Goal: Find specific page/section: Find specific page/section

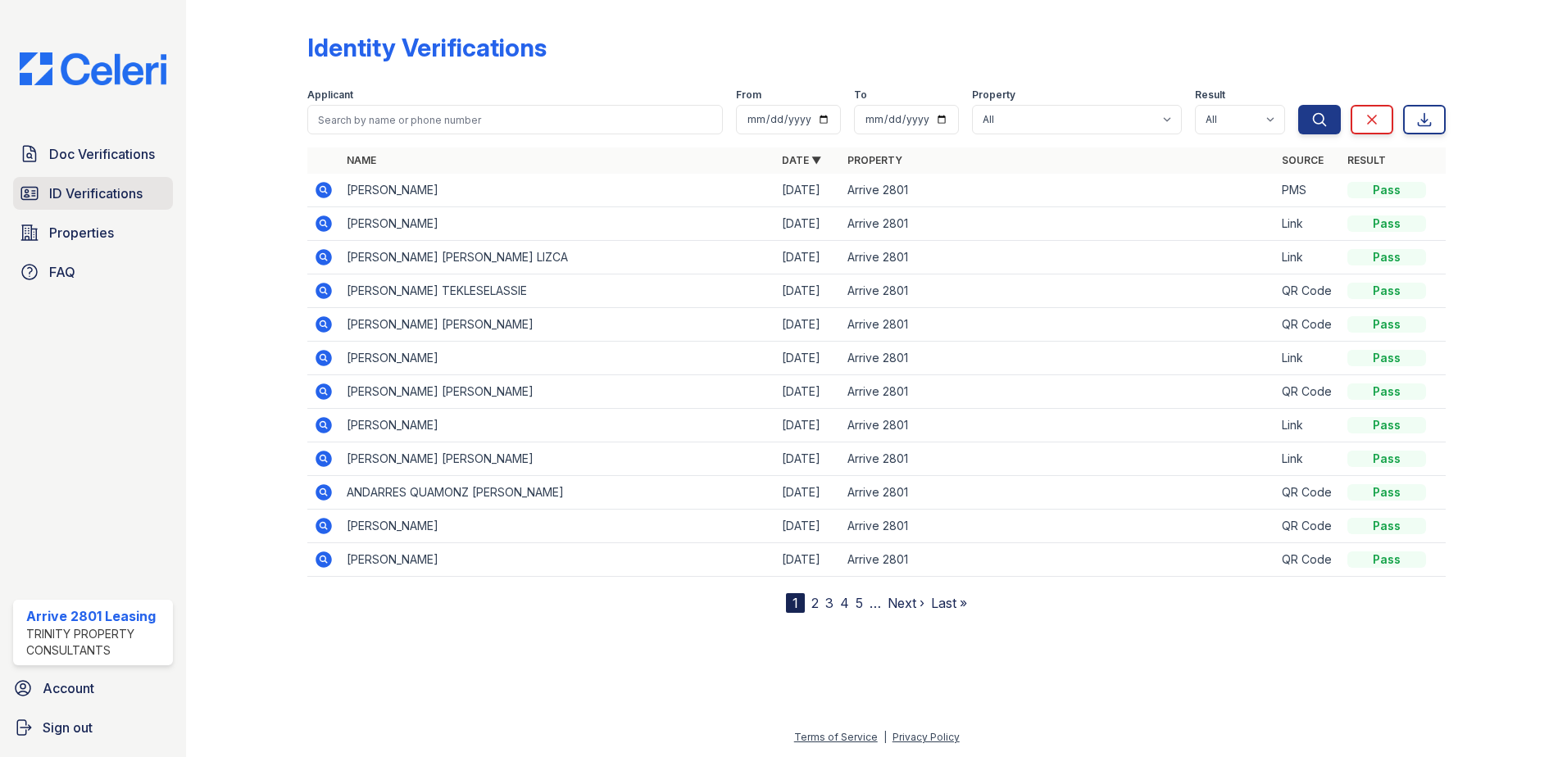
drag, startPoint x: 65, startPoint y: 197, endPoint x: 73, endPoint y: 198, distance: 8.2
click at [65, 197] on span "ID Verifications" at bounding box center [95, 194] width 93 height 20
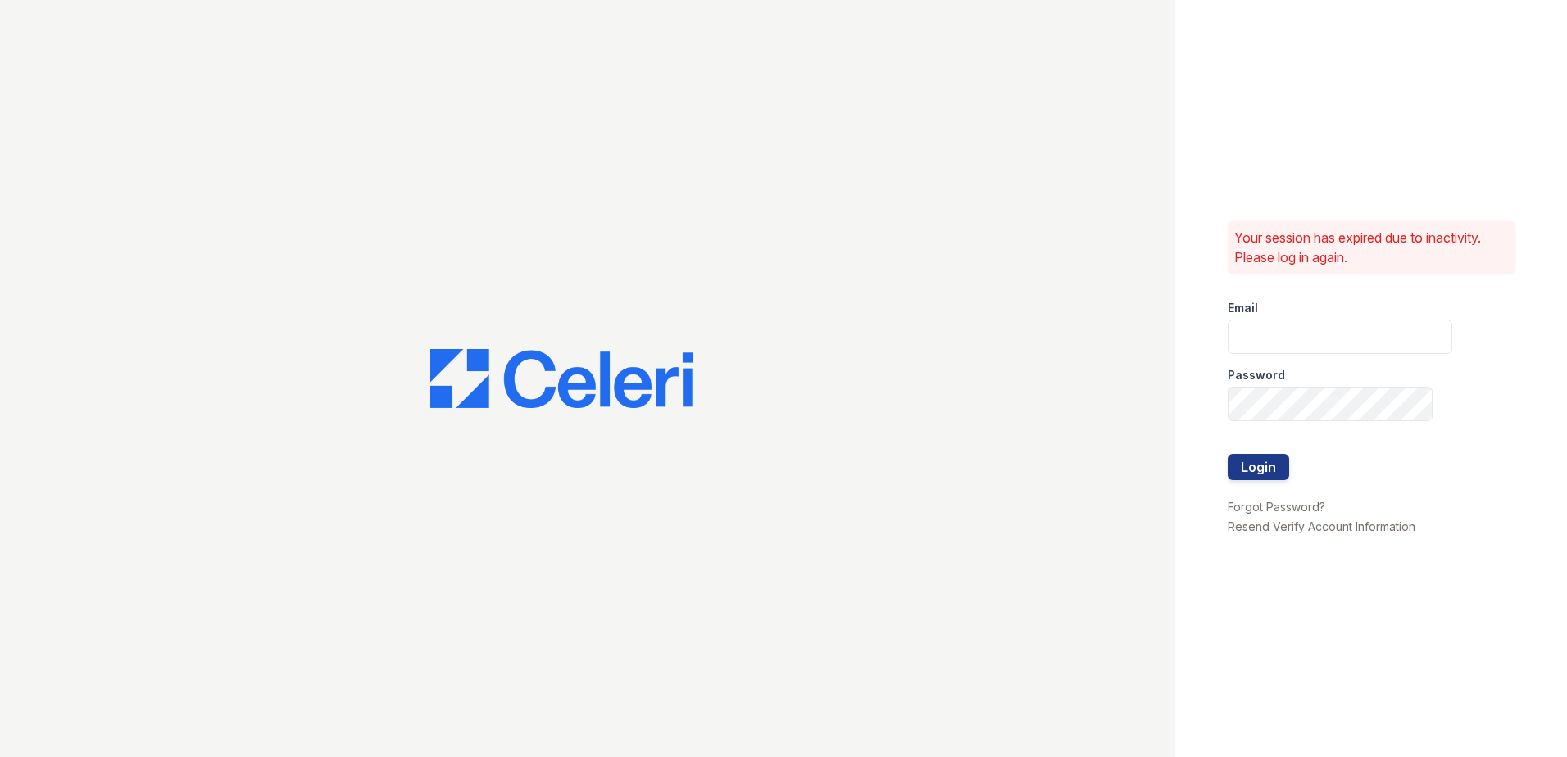
type input "arrive2801@trinity-pm.com"
click at [1266, 343] on input "arrive2801@trinity-pm.com" at bounding box center [1340, 337] width 225 height 34
click at [1259, 472] on button "Login" at bounding box center [1258, 467] width 61 height 26
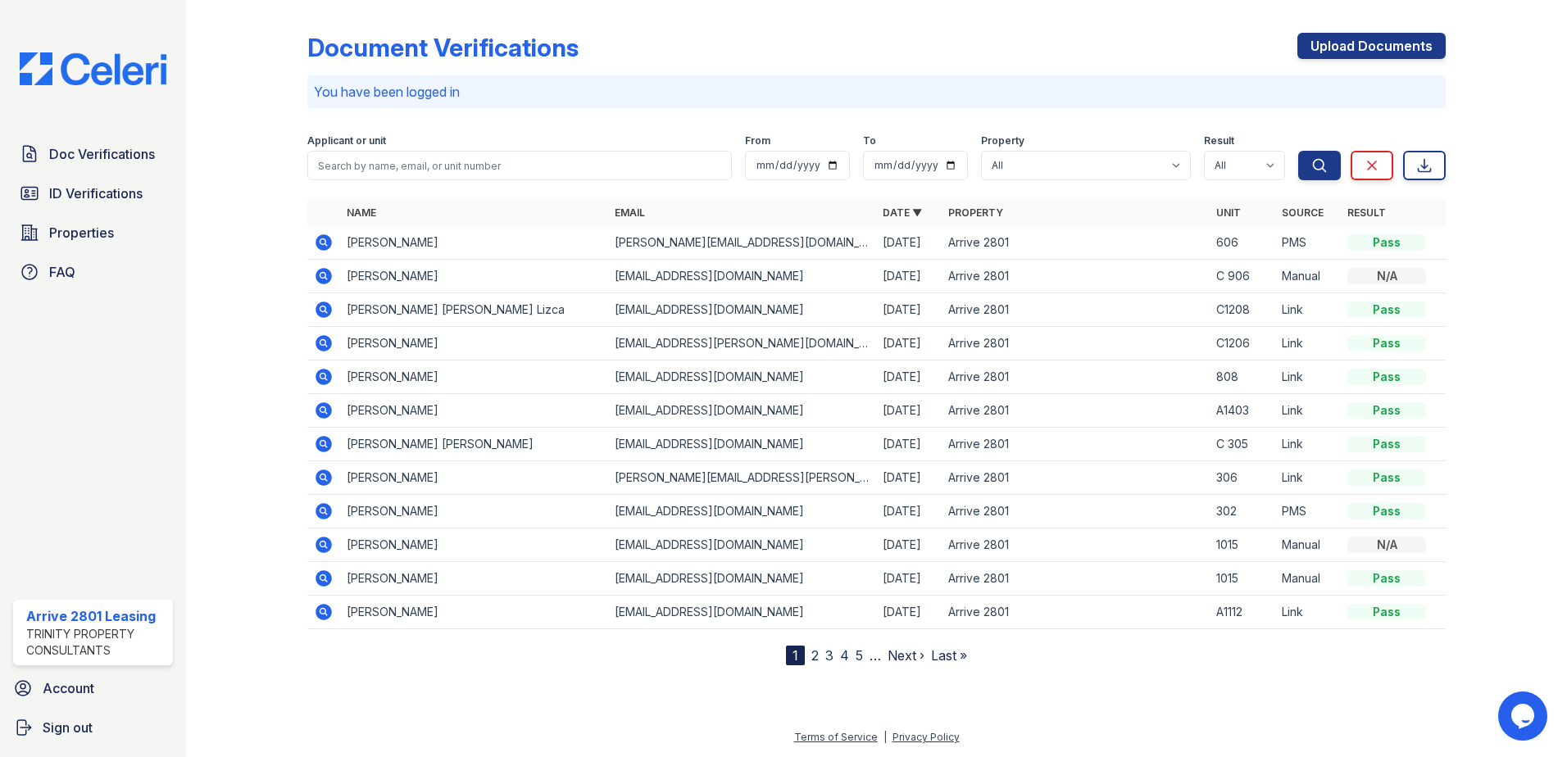
click at [329, 412] on icon at bounding box center [324, 410] width 16 height 16
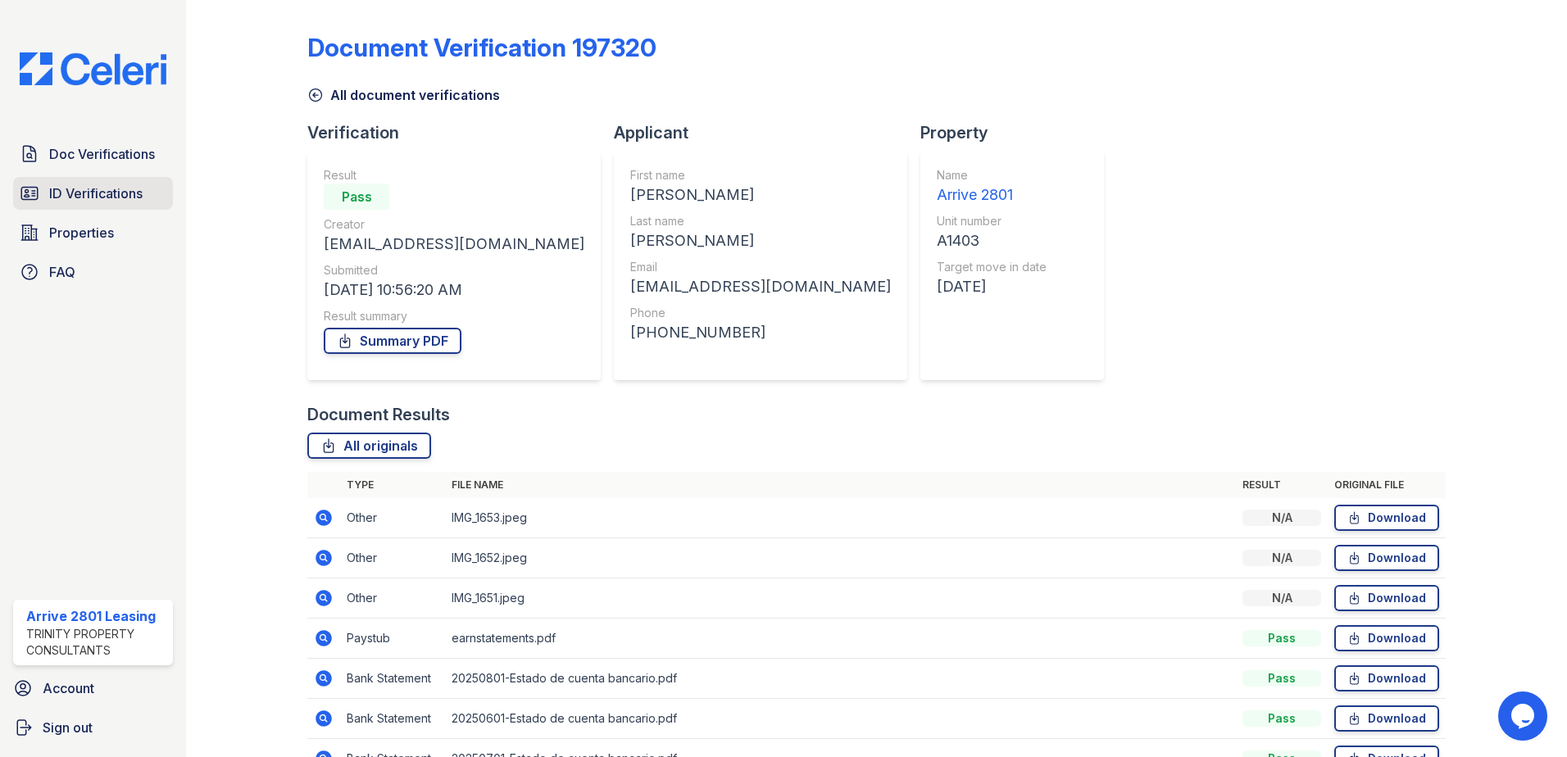
click at [129, 199] on span "ID Verifications" at bounding box center [95, 194] width 93 height 20
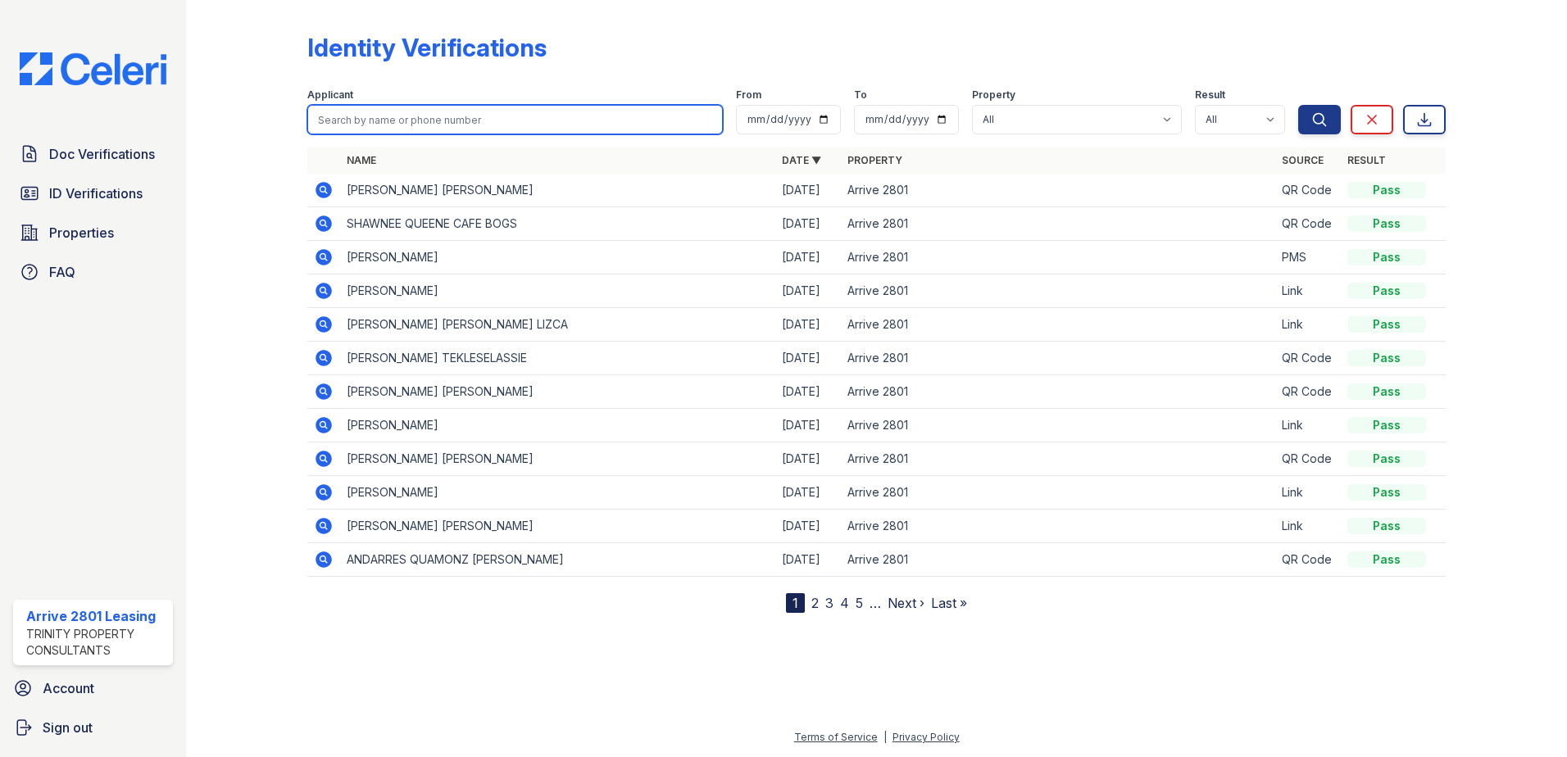
click at [596, 130] on input "search" at bounding box center [515, 120] width 416 height 30
click at [543, 126] on input "kewin" at bounding box center [515, 120] width 416 height 30
type input "kewin"
drag, startPoint x: 543, startPoint y: 126, endPoint x: 196, endPoint y: 117, distance: 347.6
click at [196, 117] on div "Identity Verifications Filter Applicant kewin From To Property All Arrive 2801 …" at bounding box center [876, 378] width 1381 height 757
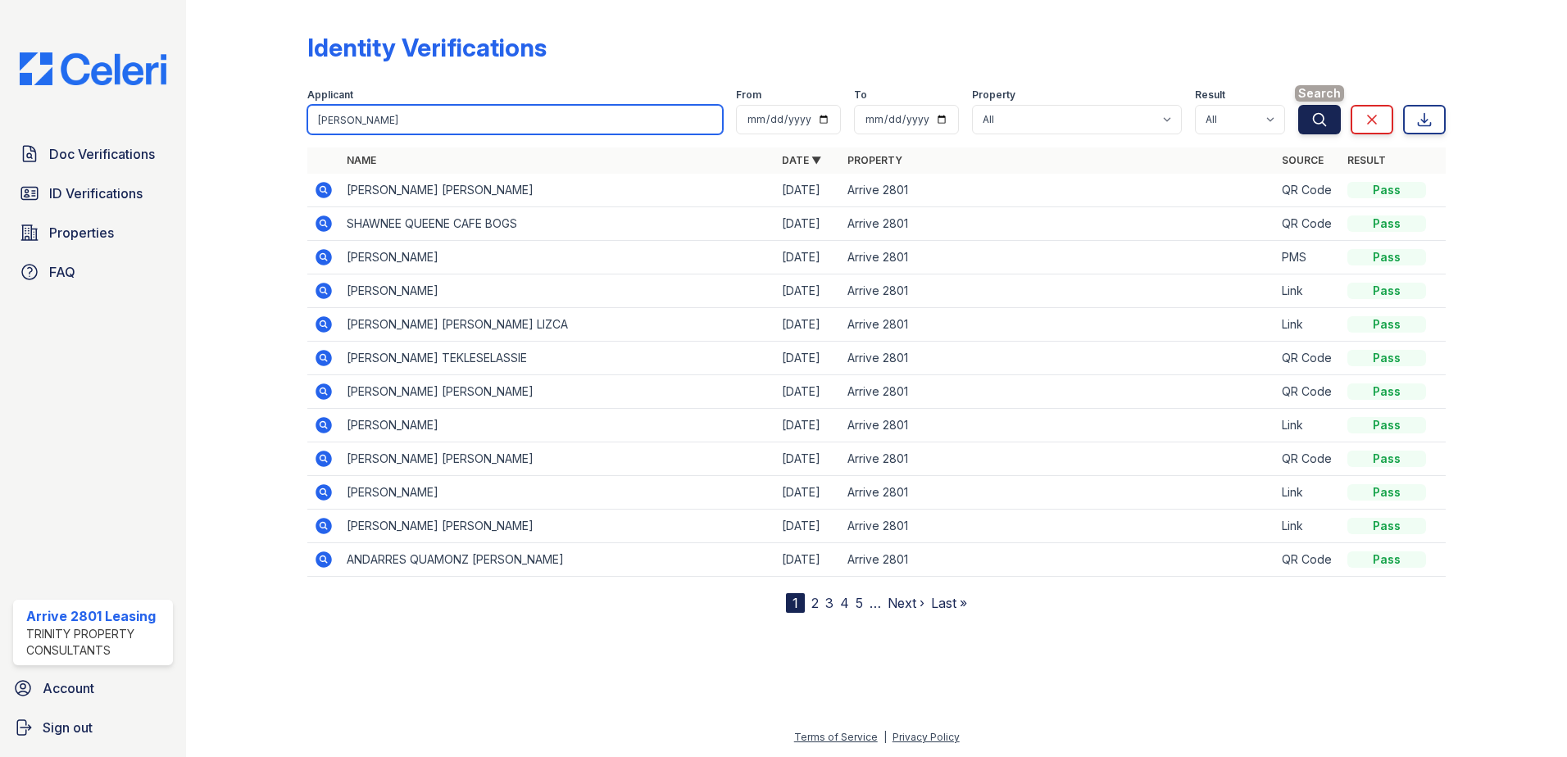
type input "Kewin"
click at [1309, 107] on button "Search" at bounding box center [1319, 120] width 43 height 30
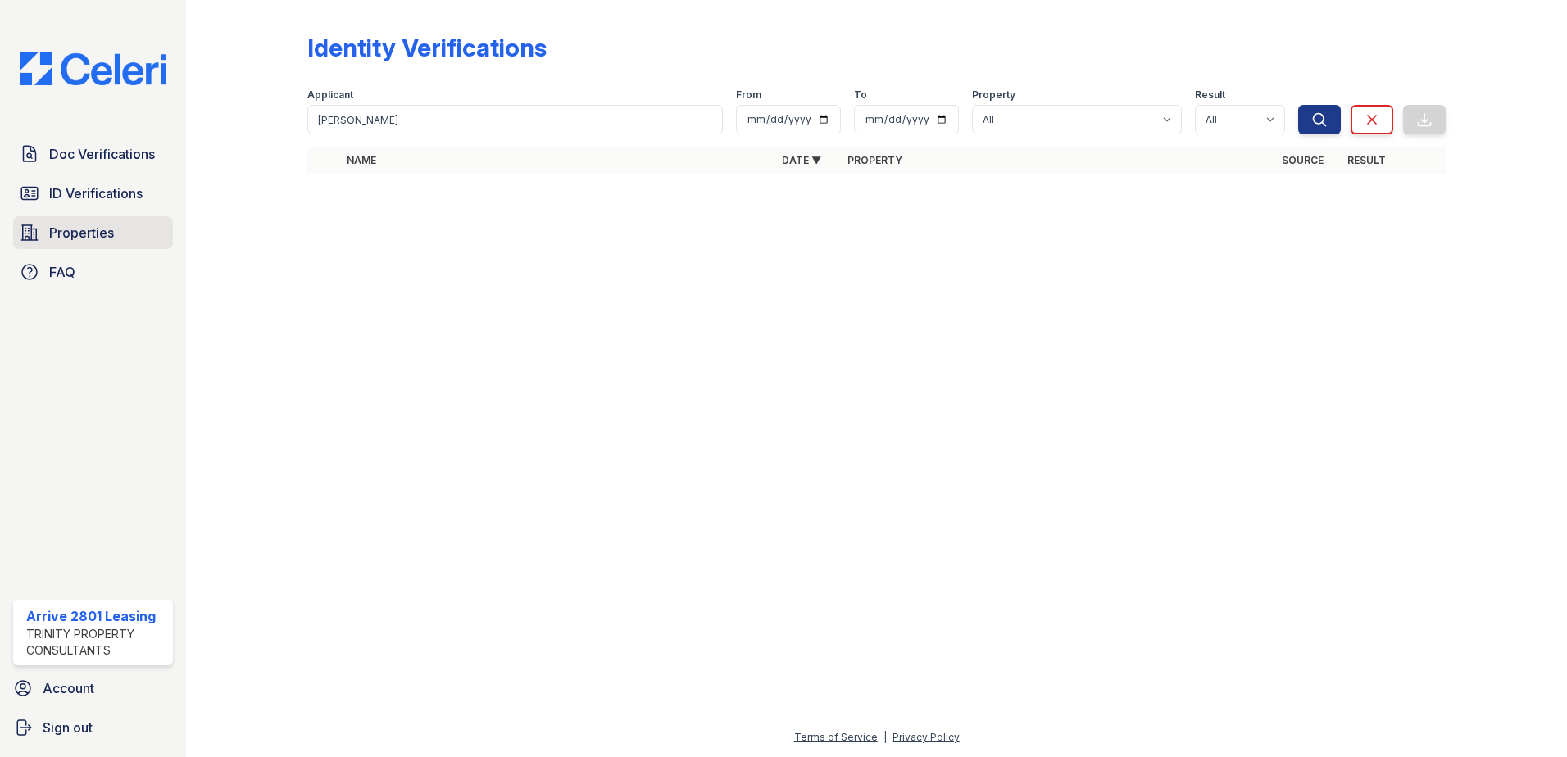
click at [91, 226] on span "Properties" at bounding box center [81, 233] width 65 height 20
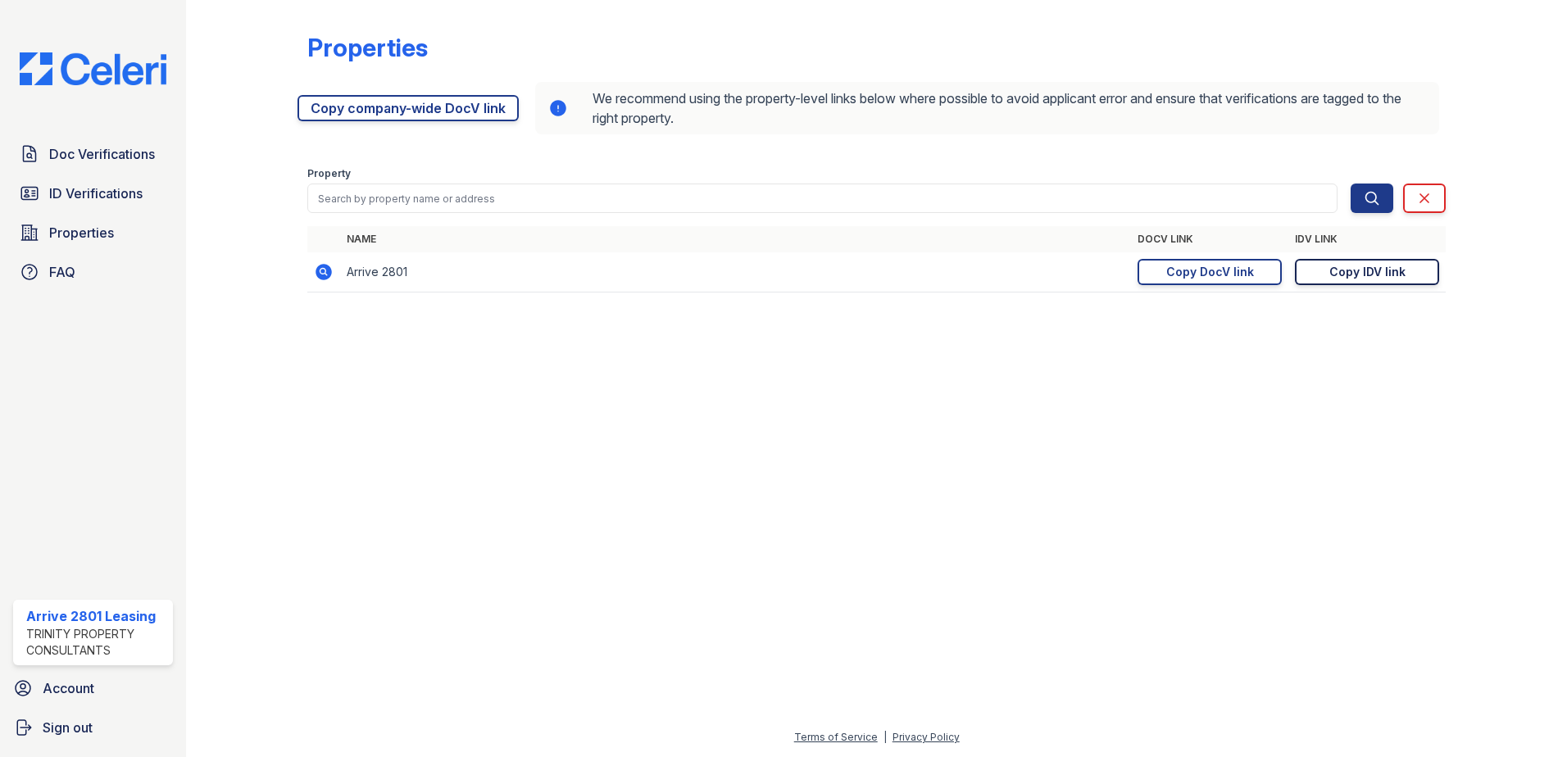
click at [1356, 274] on div "Copy IDV link" at bounding box center [1367, 272] width 76 height 16
